Goal: Task Accomplishment & Management: Use online tool/utility

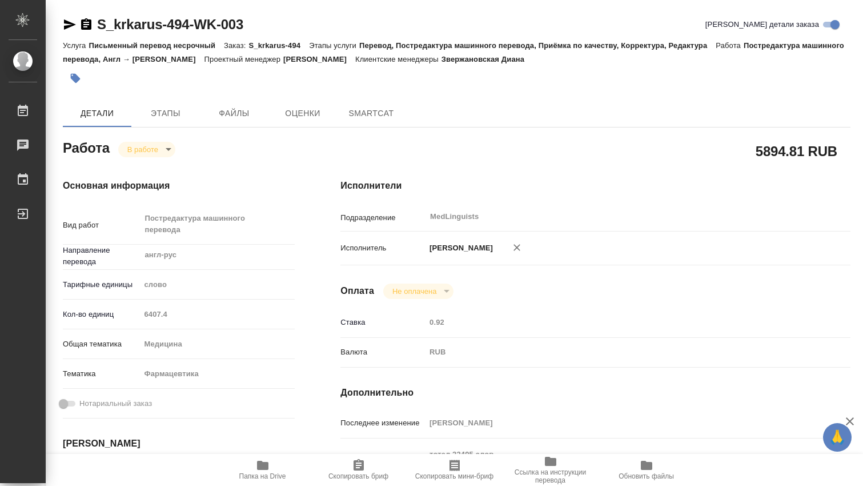
type textarea "x"
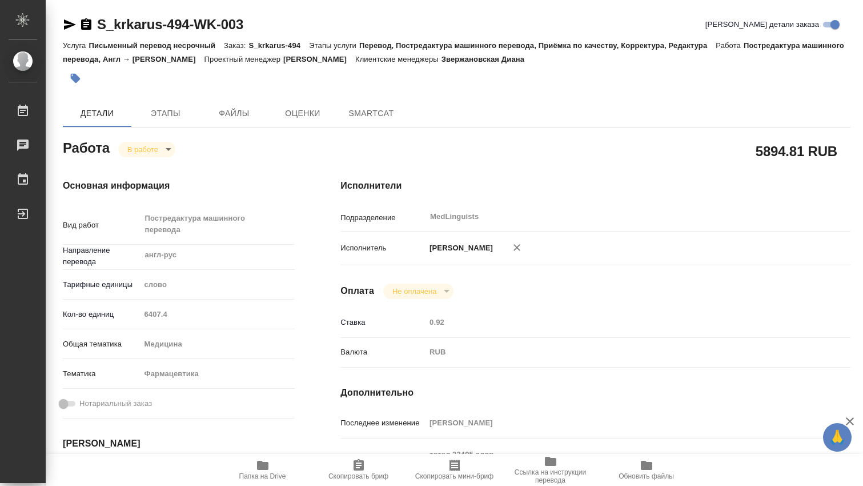
type textarea "x"
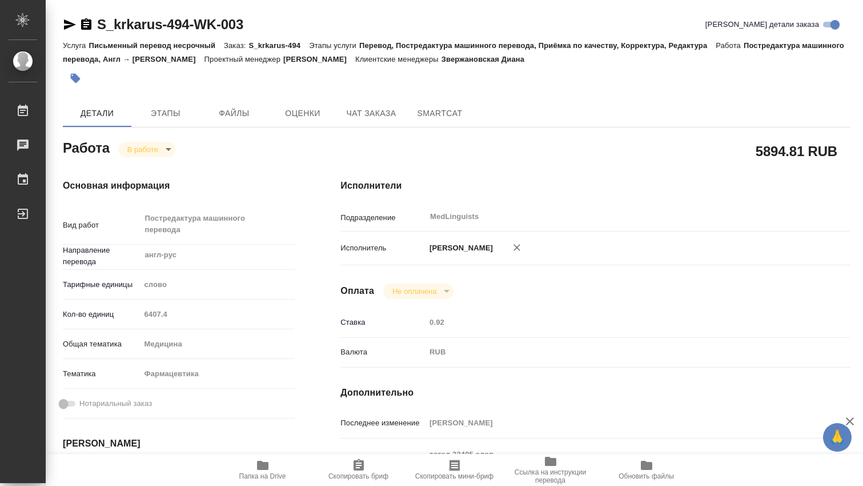
scroll to position [190, 0]
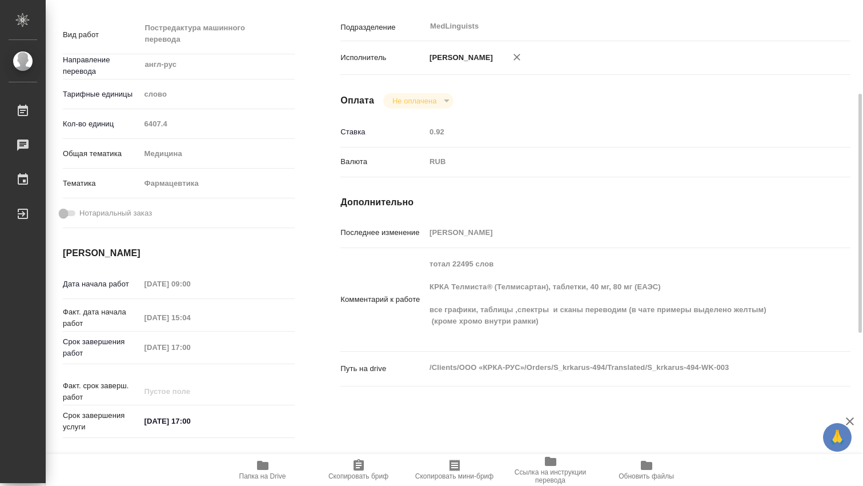
type textarea "x"
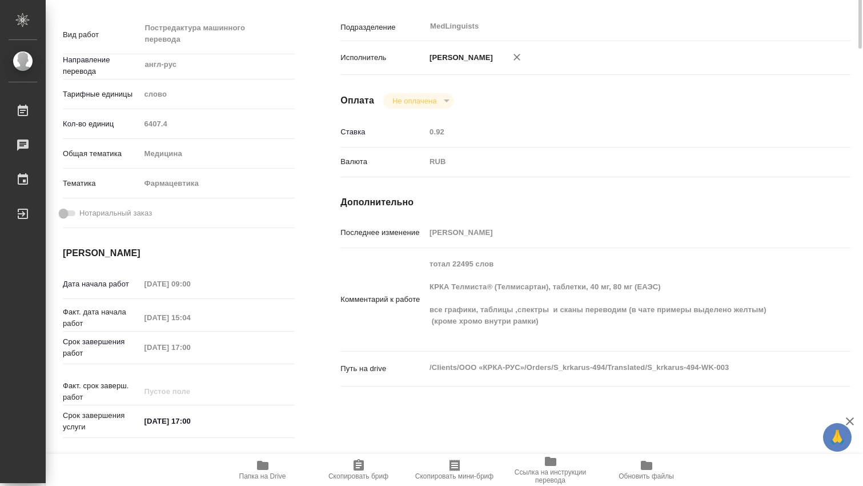
scroll to position [0, 0]
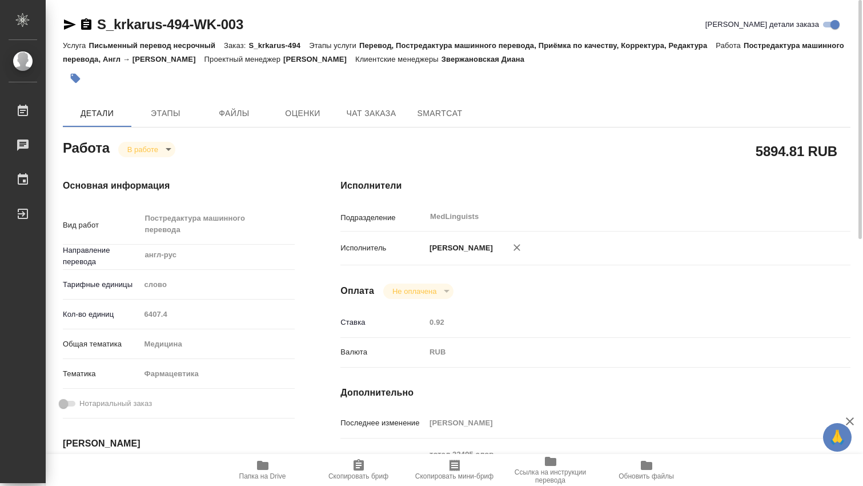
type textarea "x"
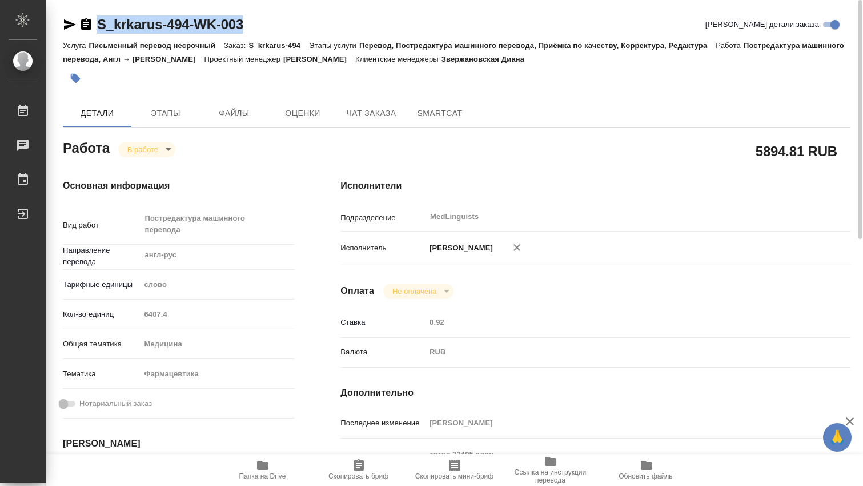
drag, startPoint x: 266, startPoint y: 19, endPoint x: 94, endPoint y: 26, distance: 171.6
click at [94, 26] on div "S_krkarus-494-WK-003 [PERSON_NAME] детали заказа" at bounding box center [457, 24] width 788 height 18
copy link "S_krkarus-494-WK-003"
type textarea "x"
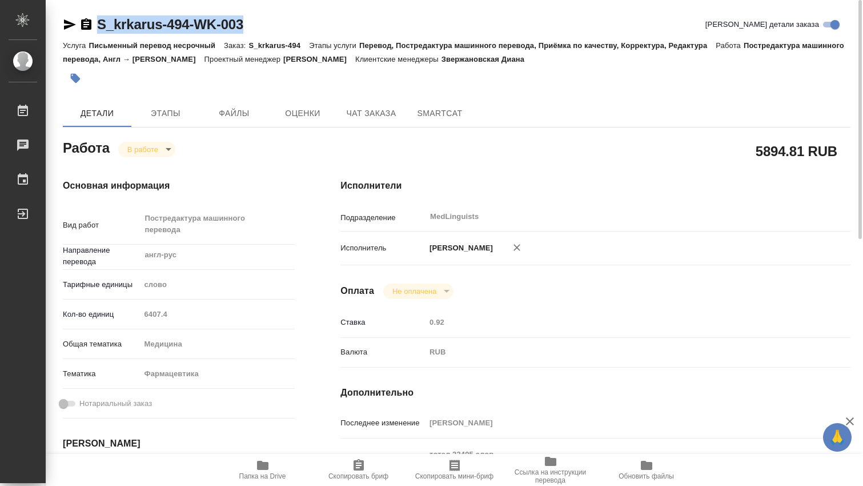
type textarea "x"
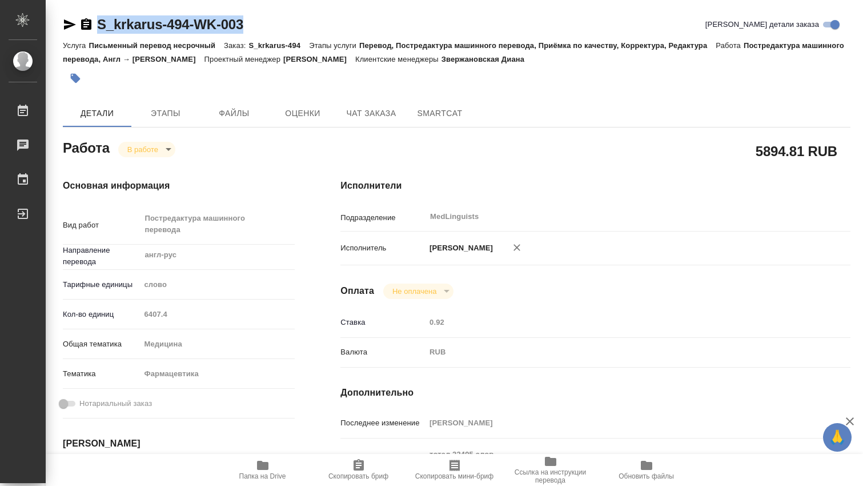
type textarea "x"
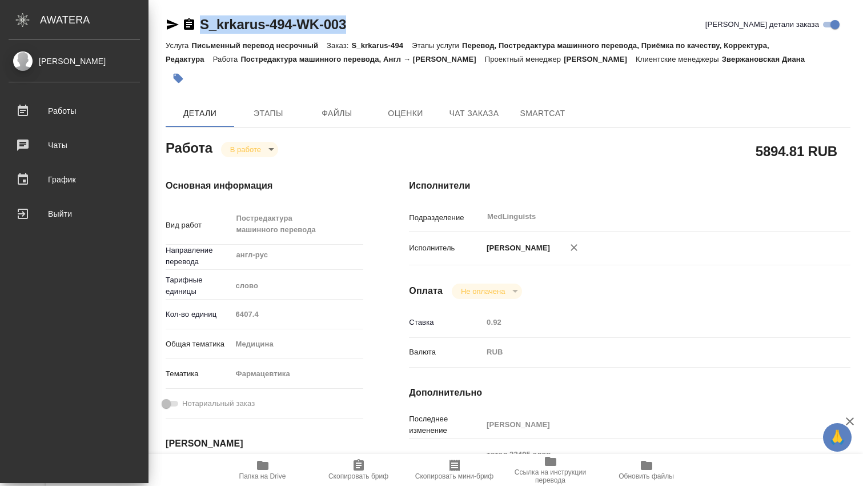
type textarea "x"
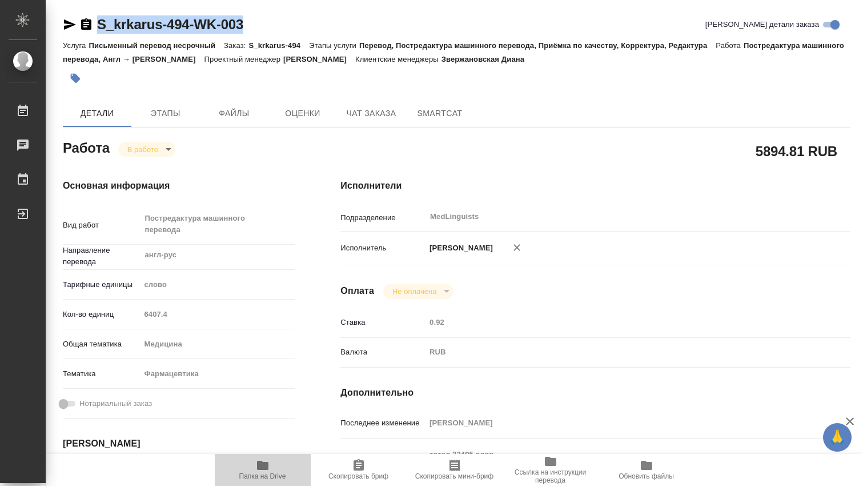
click at [270, 471] on span "Папка на Drive" at bounding box center [263, 469] width 82 height 22
click at [265, 465] on icon "button" at bounding box center [262, 465] width 11 height 9
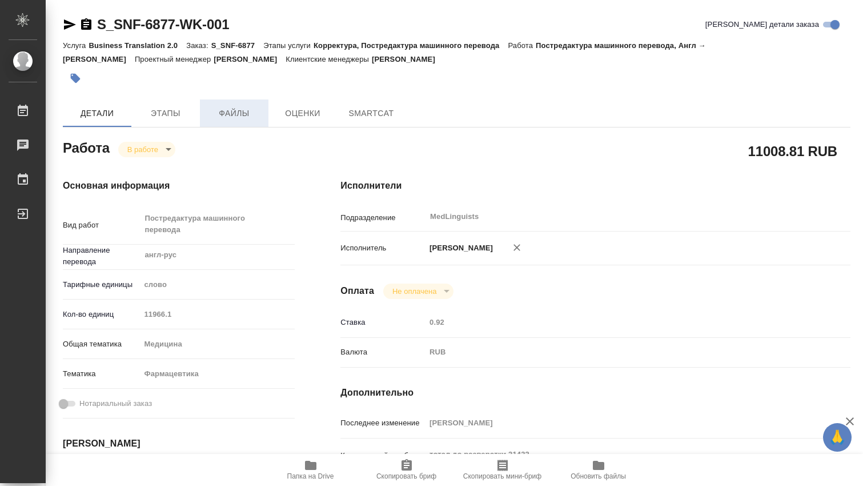
type textarea "x"
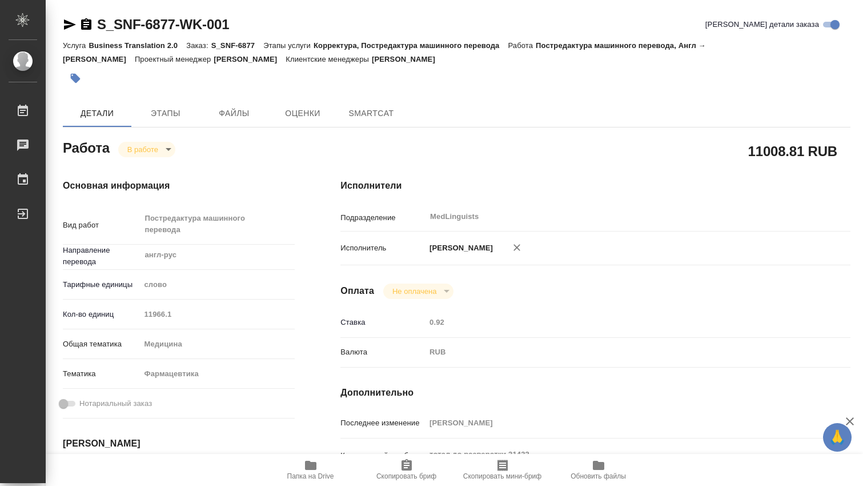
type textarea "x"
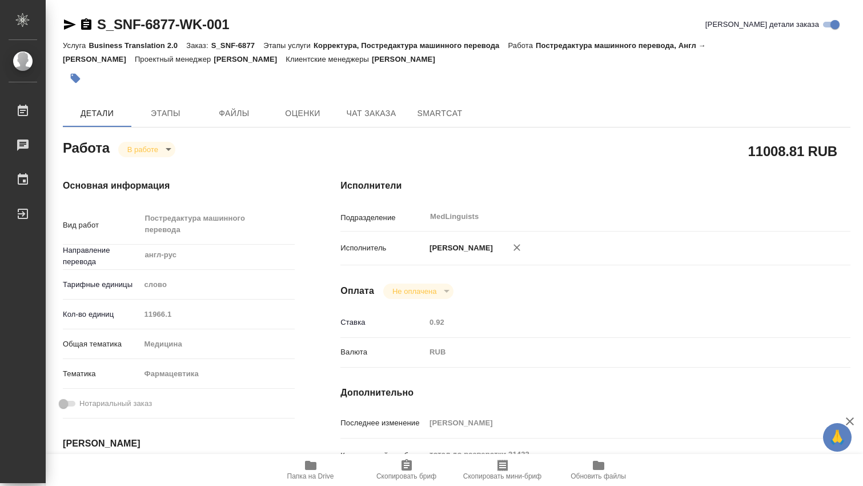
type textarea "x"
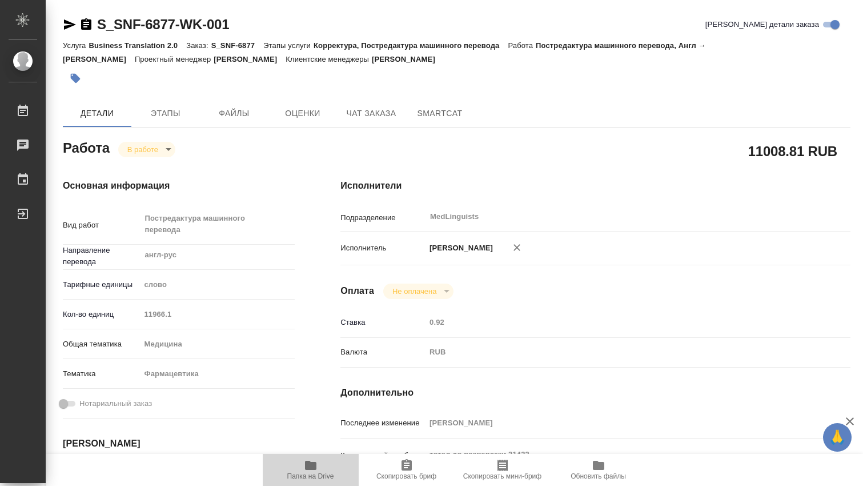
click at [309, 466] on icon "button" at bounding box center [310, 465] width 11 height 9
type textarea "x"
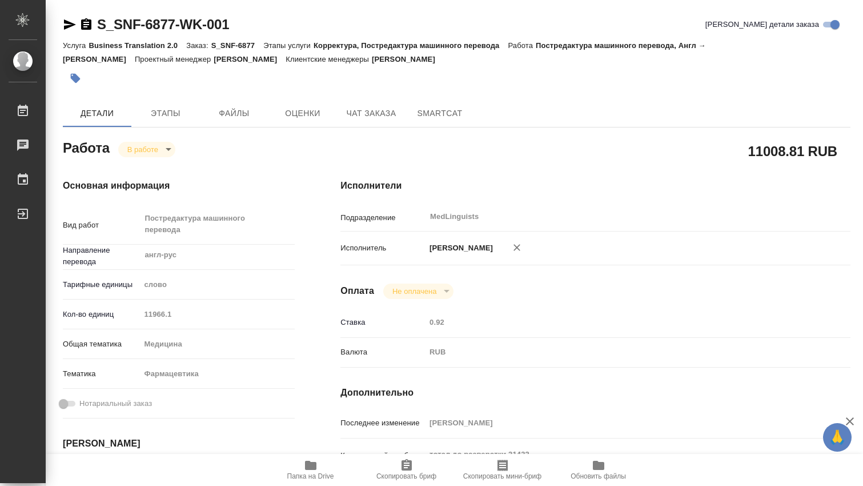
type textarea "x"
